Goal: Check status: Check status

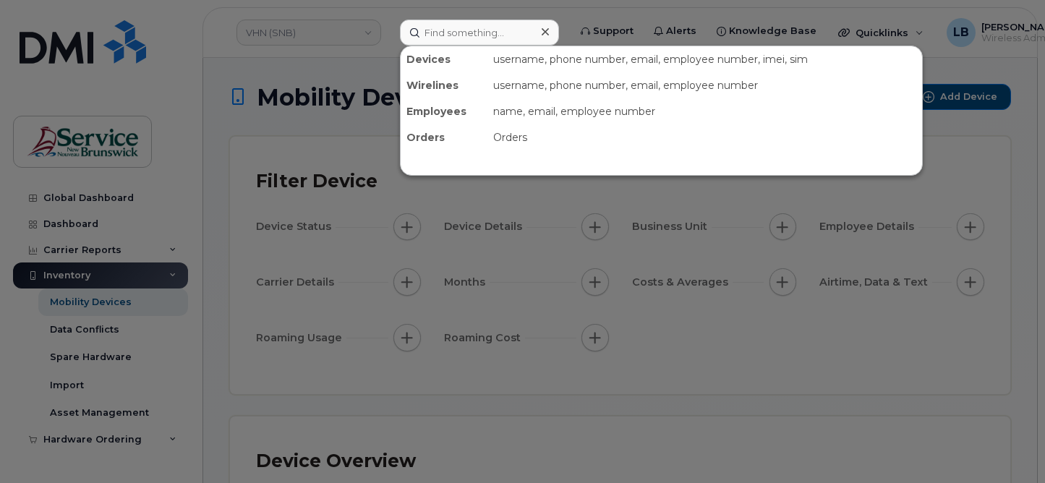
click at [511, 37] on input at bounding box center [479, 33] width 159 height 26
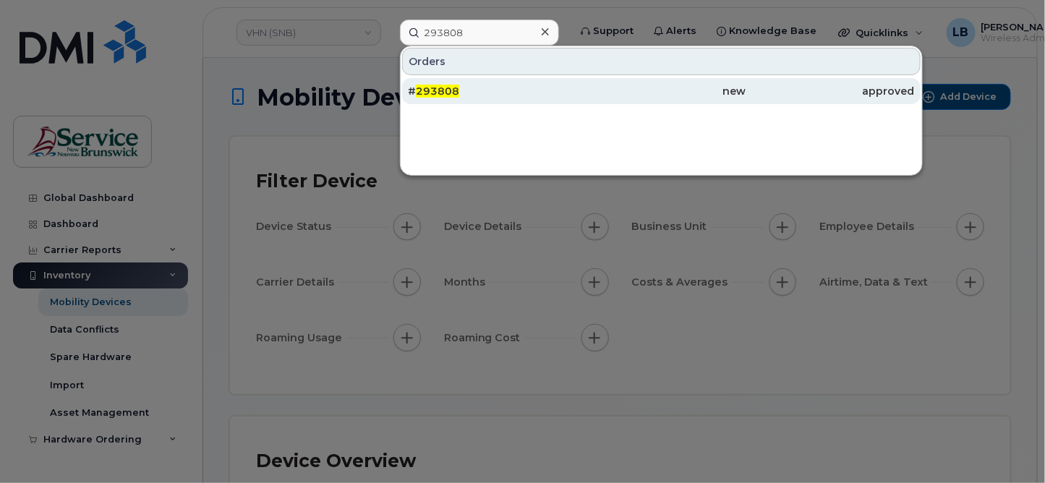
type input "293808"
click at [451, 90] on span "293808" at bounding box center [437, 91] width 43 height 13
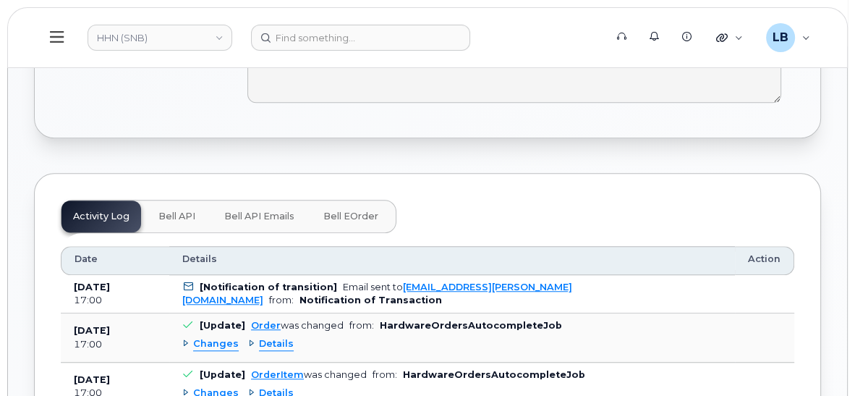
scroll to position [920, 0]
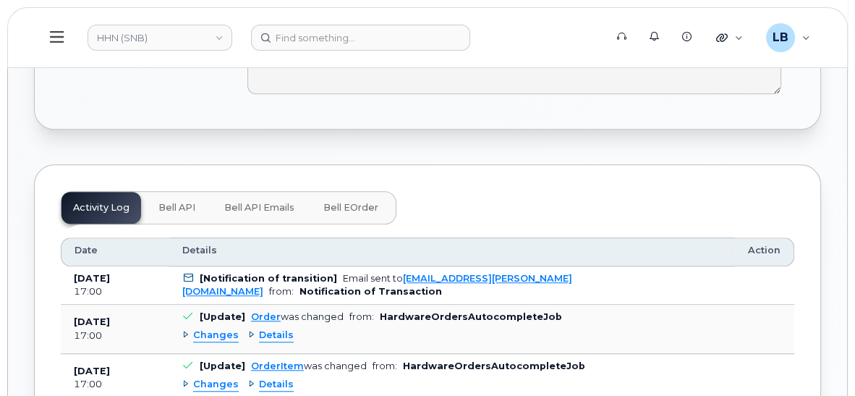
click at [362, 207] on span "Bell eOrder" at bounding box center [350, 208] width 55 height 12
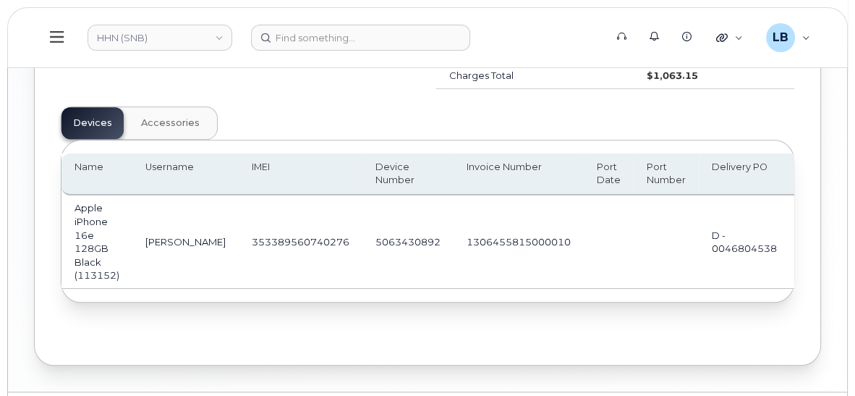
scroll to position [1249, 0]
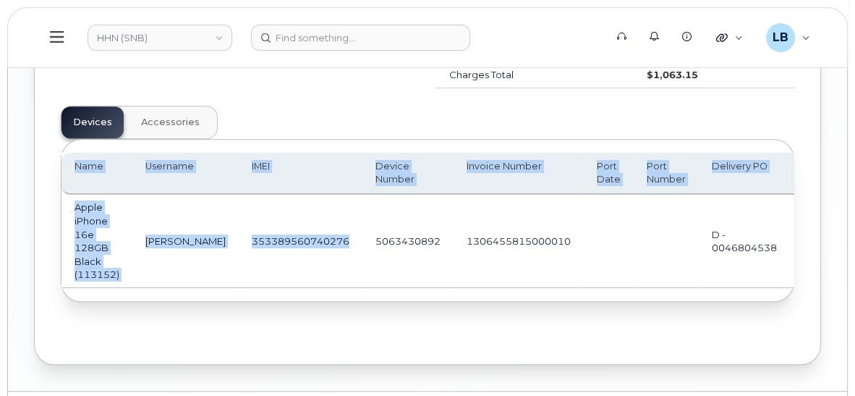
drag, startPoint x: 328, startPoint y: 283, endPoint x: 436, endPoint y: 289, distance: 108.6
click at [436, 289] on div "Name Username IMEI Device Number Invoice Number Port Date Port Number Delivery …" at bounding box center [427, 220] width 732 height 161
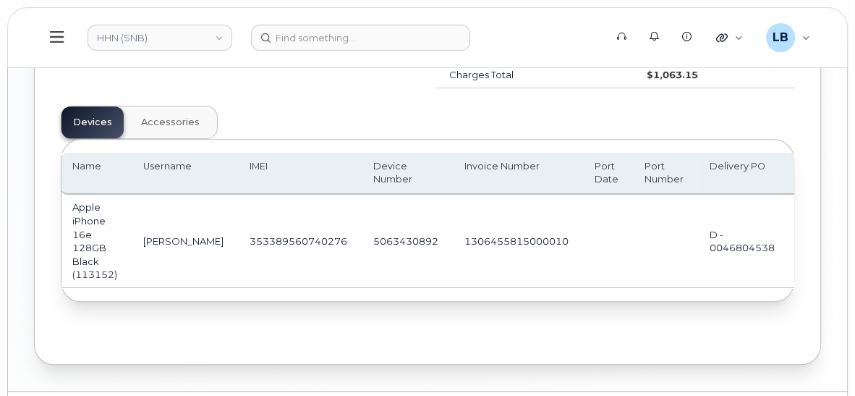
click at [391, 260] on td "5063430892" at bounding box center [405, 241] width 91 height 93
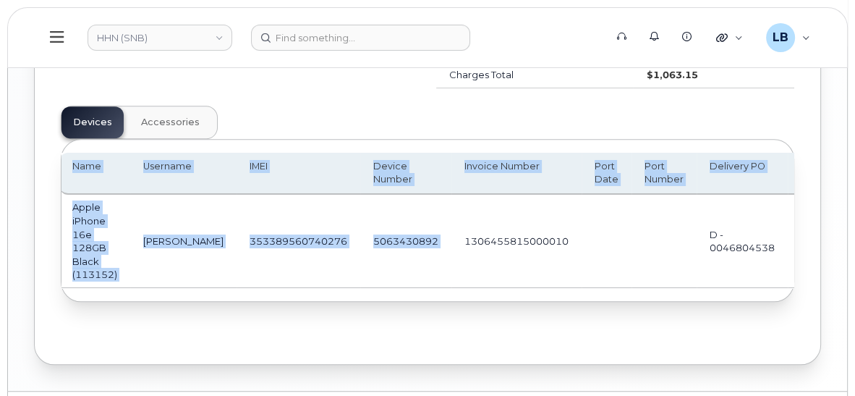
drag, startPoint x: 424, startPoint y: 283, endPoint x: 514, endPoint y: 289, distance: 90.6
click at [514, 289] on div "Name Username IMEI Device Number Invoice Number Port Date Port Number Delivery …" at bounding box center [427, 220] width 732 height 161
click at [360, 263] on td "5063430892" at bounding box center [405, 241] width 91 height 93
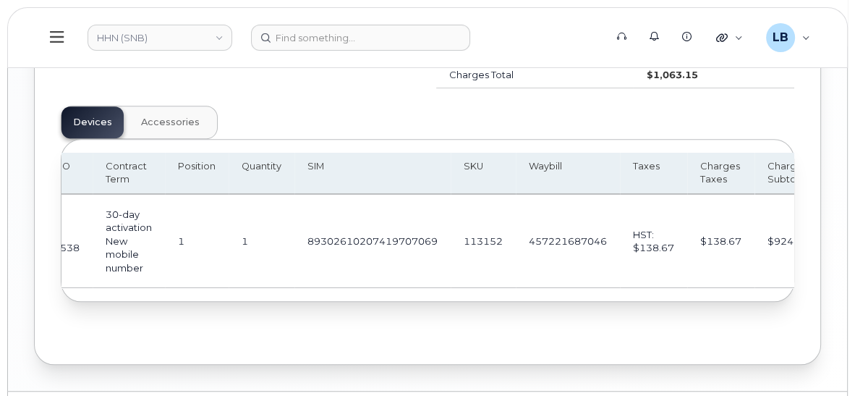
scroll to position [0, 0]
